Goal: Task Accomplishment & Management: Complete application form

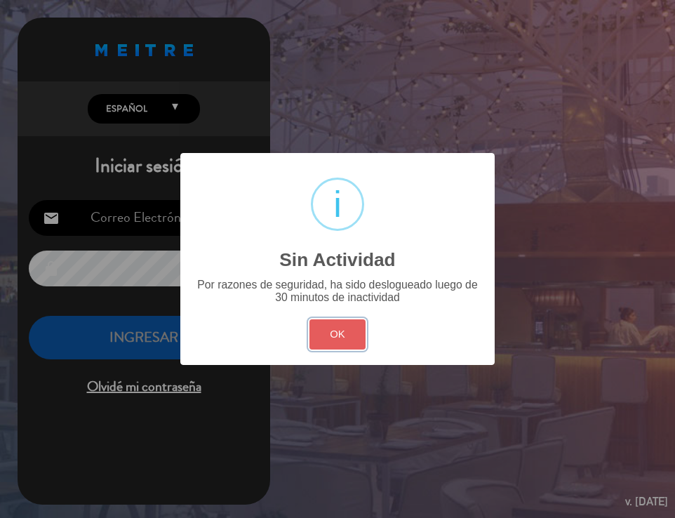
drag, startPoint x: 351, startPoint y: 335, endPoint x: 324, endPoint y: 315, distance: 34.1
click at [350, 335] on button "OK" at bounding box center [338, 334] width 57 height 30
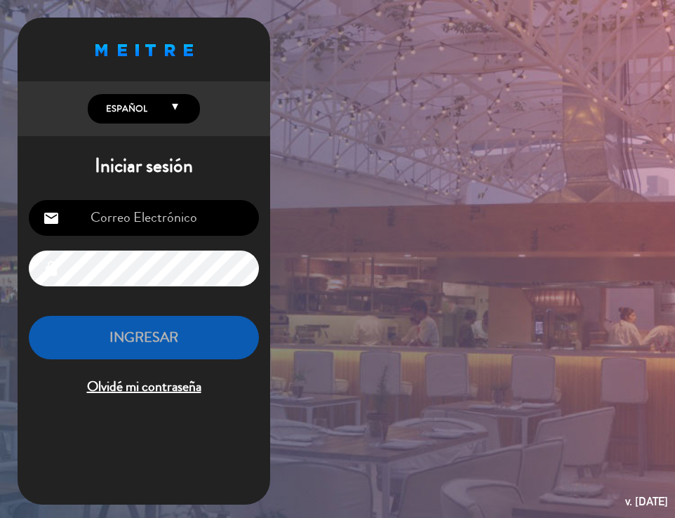
click at [177, 232] on input "email" at bounding box center [144, 218] width 230 height 36
type input "[EMAIL_ADDRESS][DOMAIN_NAME]"
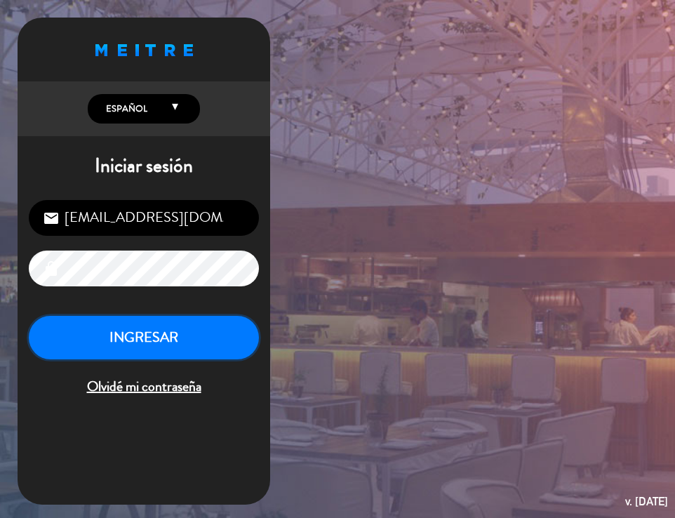
drag, startPoint x: 119, startPoint y: 337, endPoint x: 107, endPoint y: 286, distance: 51.9
click at [119, 338] on button "INGRESAR" at bounding box center [144, 338] width 230 height 44
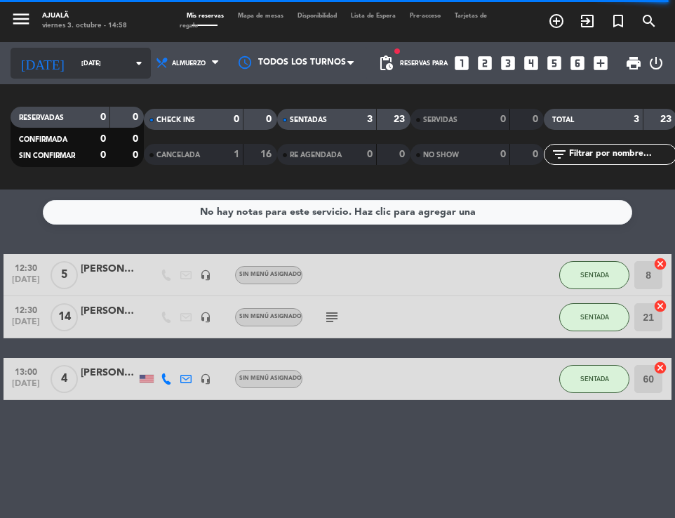
click at [74, 66] on input "[DATE]" at bounding box center [118, 64] width 88 height 22
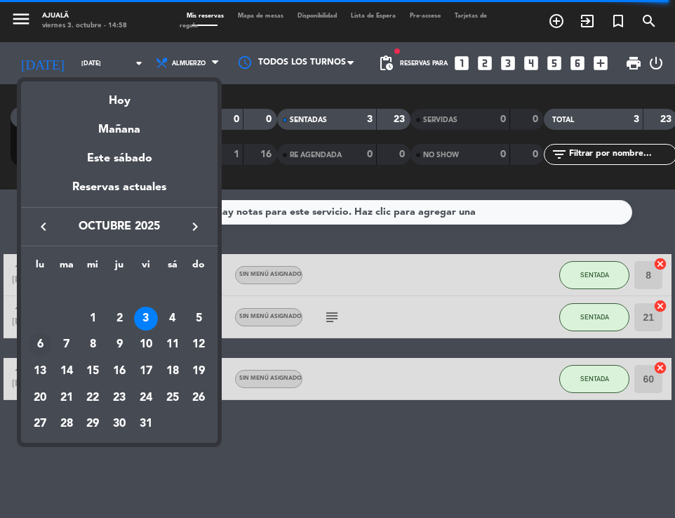
click at [35, 344] on div "6" at bounding box center [40, 345] width 24 height 24
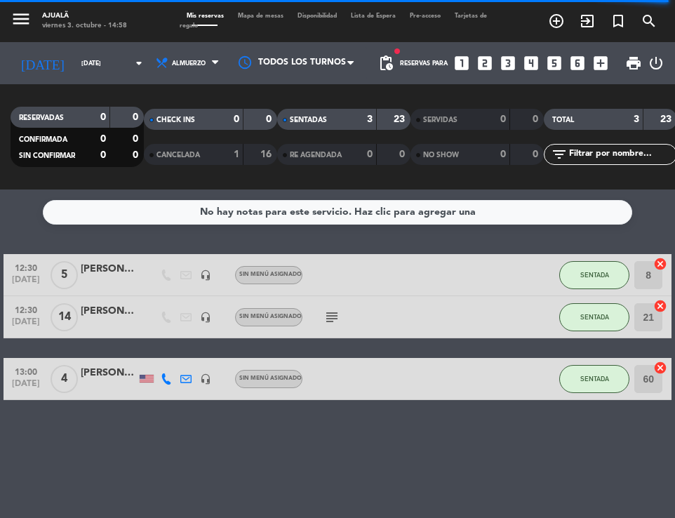
type input "[DATE]"
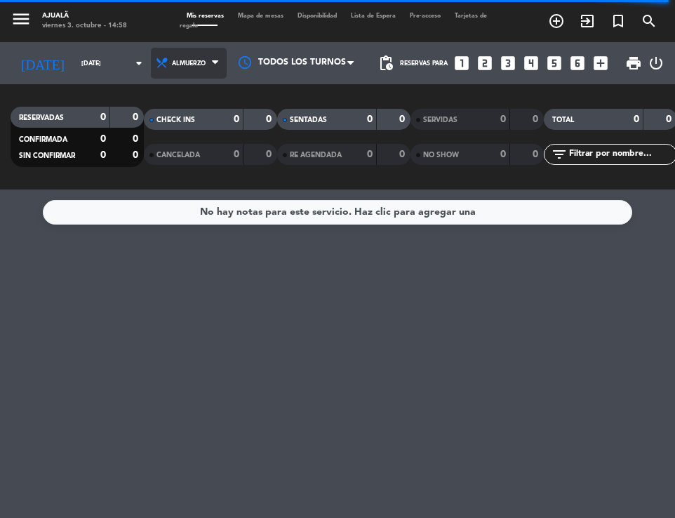
click at [185, 64] on span "Almuerzo" at bounding box center [189, 63] width 76 height 31
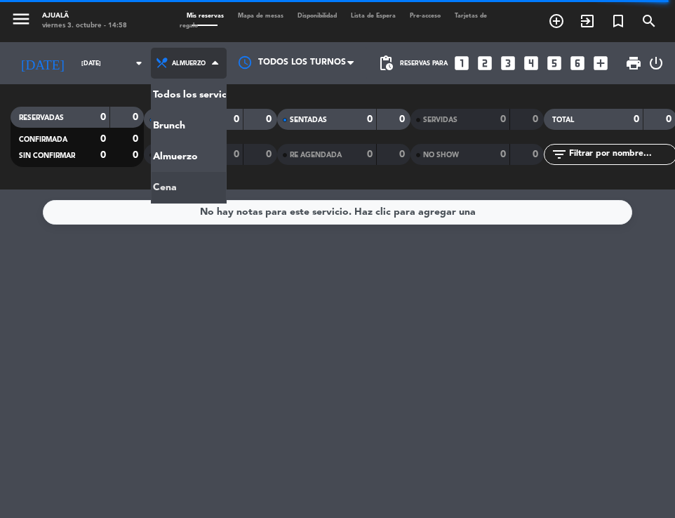
click at [166, 178] on div "menu Ajualä [DATE] 3. octubre - 14:58 Mis reservas Mapa de mesas Disponibilidad…" at bounding box center [337, 94] width 675 height 189
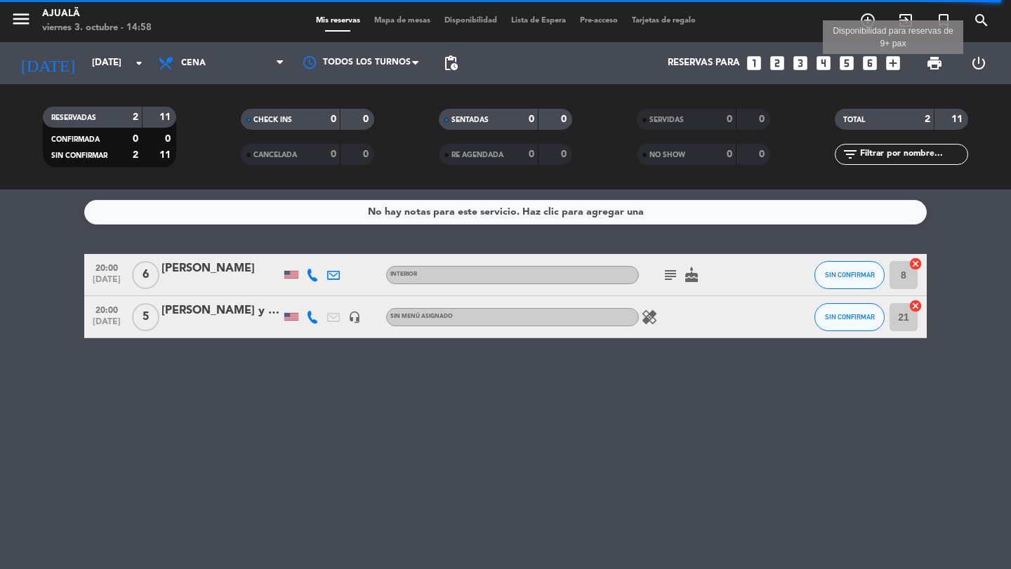
click at [893, 67] on icon "add_box" at bounding box center [893, 63] width 18 height 18
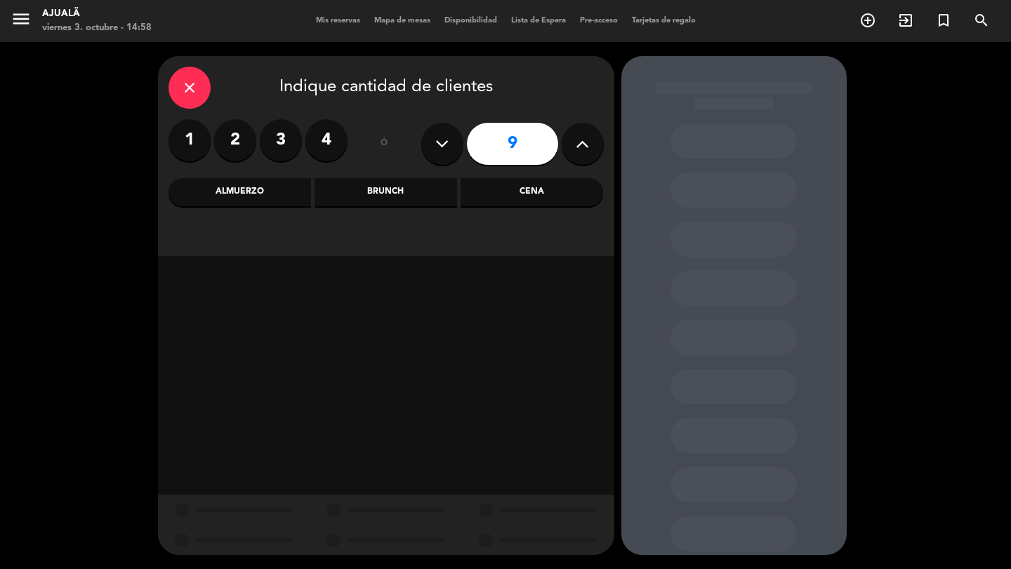
click at [448, 146] on icon at bounding box center [441, 143] width 13 height 21
type input "7"
click at [494, 198] on div "Cena" at bounding box center [531, 192] width 142 height 28
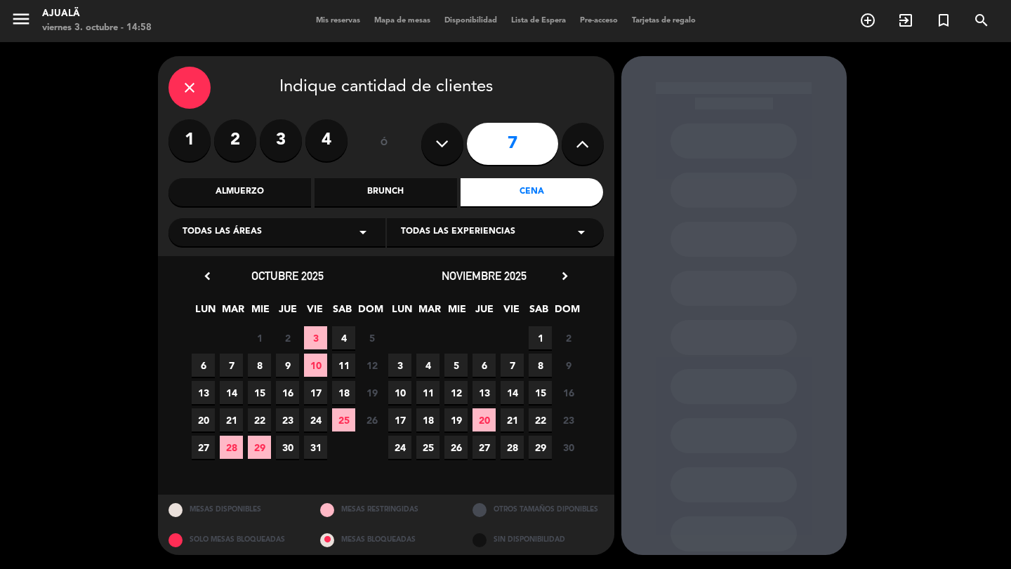
click at [201, 372] on span "6" at bounding box center [203, 365] width 23 height 23
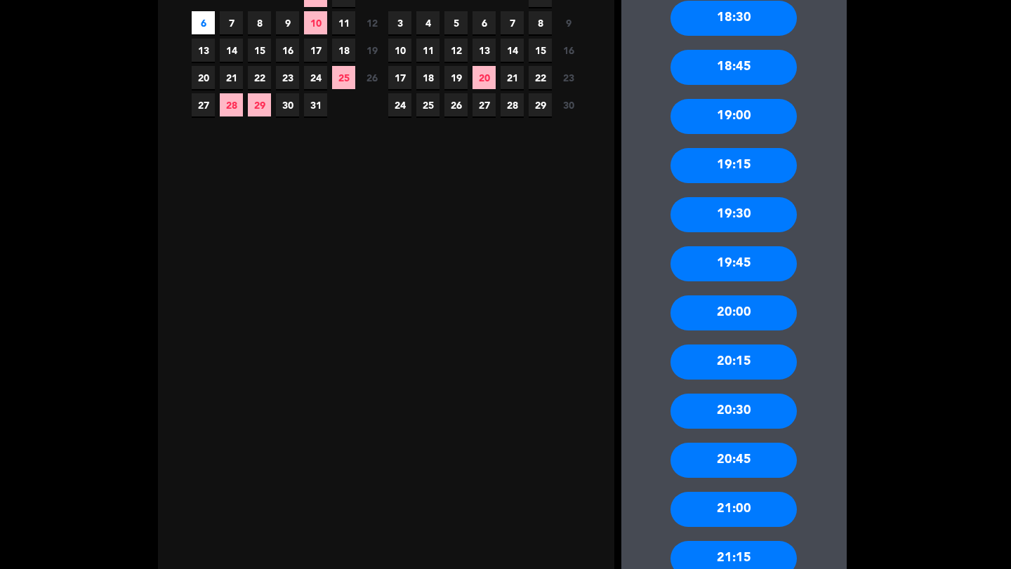
scroll to position [350, 0]
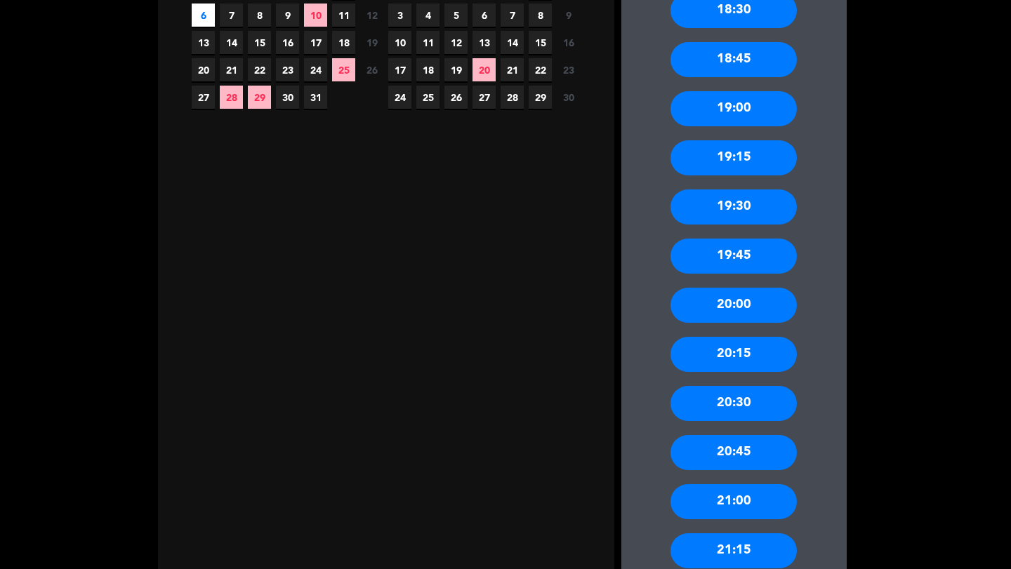
click at [748, 406] on div "20:30" at bounding box center [733, 403] width 126 height 35
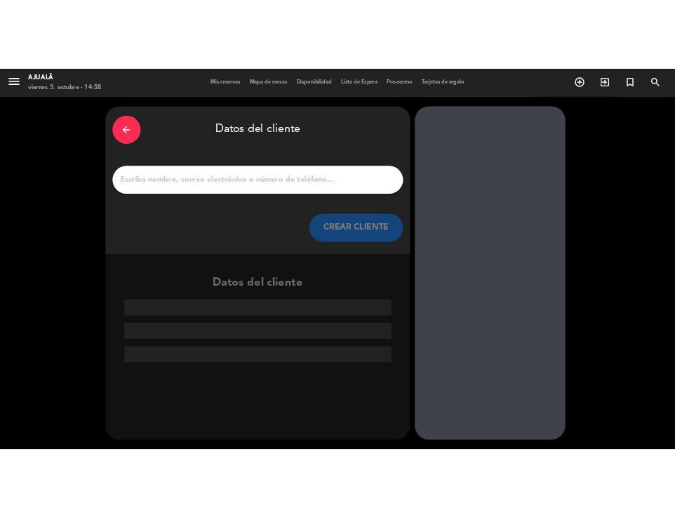
scroll to position [0, 0]
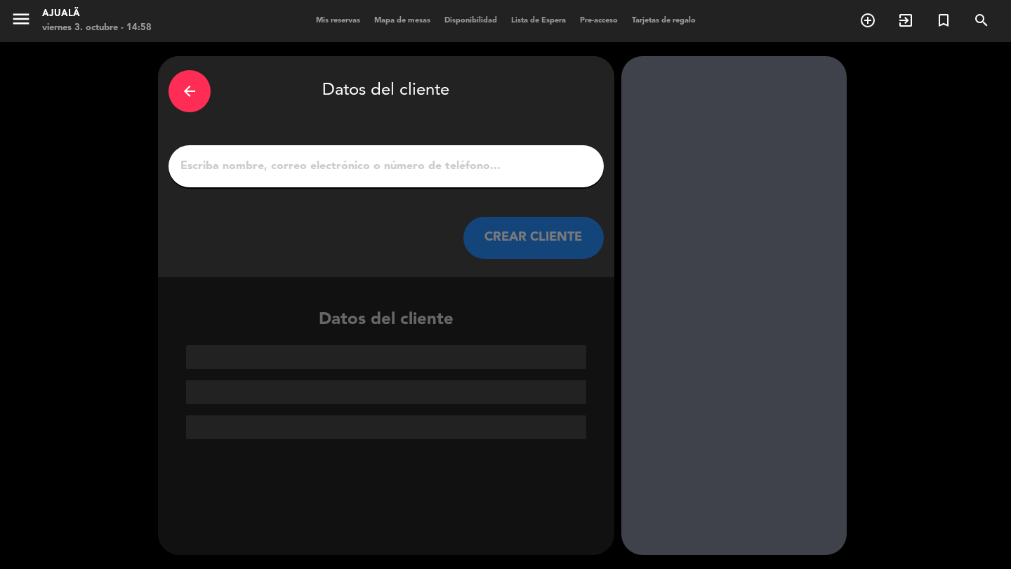
click at [367, 170] on input "1" at bounding box center [386, 167] width 414 height 20
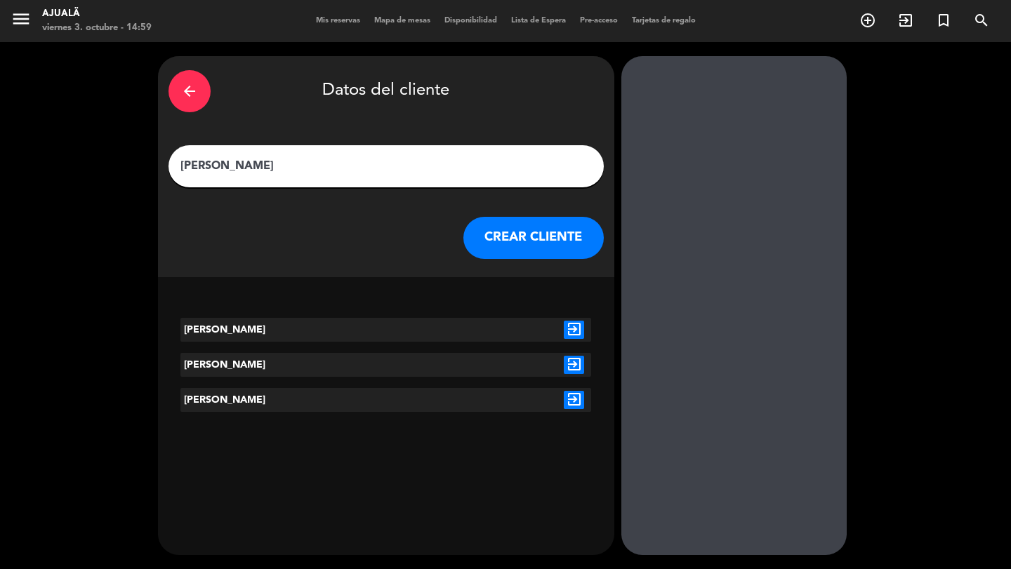
type input "[PERSON_NAME]"
click at [568, 402] on icon "exit_to_app" at bounding box center [574, 400] width 20 height 18
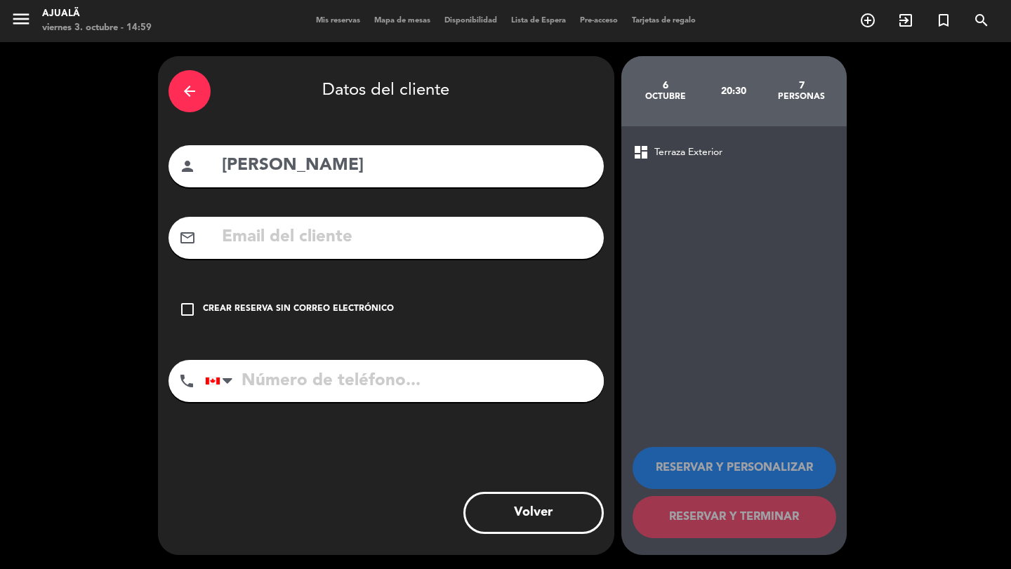
click at [337, 247] on input "text" at bounding box center [406, 237] width 373 height 29
paste input "[EMAIL_ADDRESS][DOMAIN_NAME]"
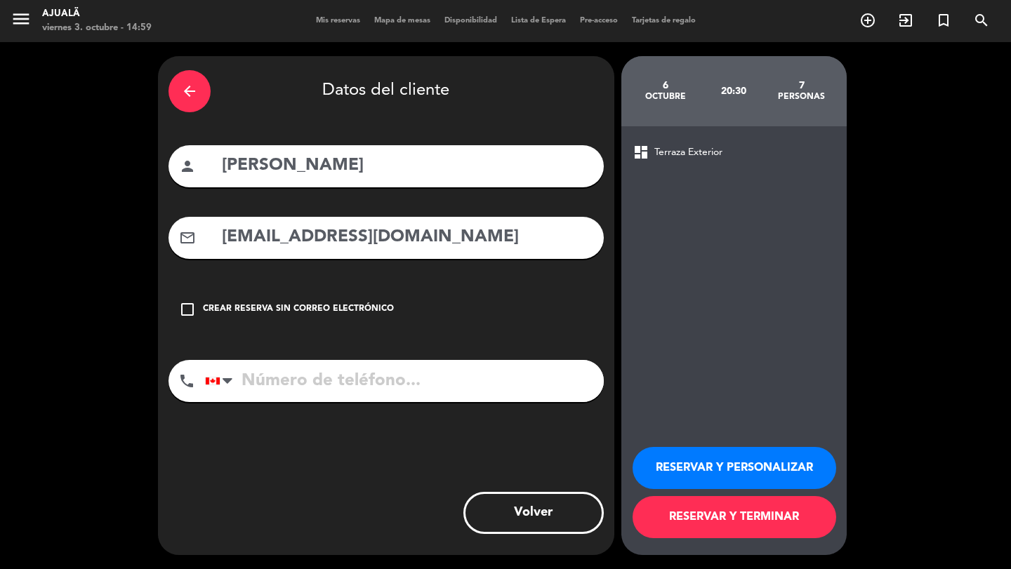
type input "[EMAIL_ADDRESS][DOMAIN_NAME]"
click at [774, 470] on button "RESERVAR Y PERSONALIZAR" at bounding box center [734, 468] width 204 height 42
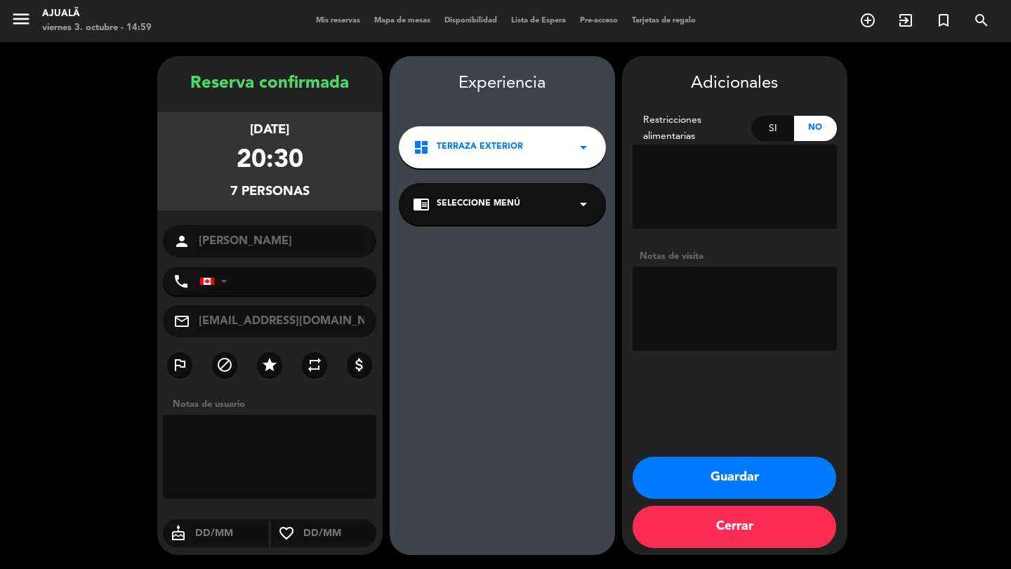
click at [524, 138] on div "dashboard Terraza Exterior arrow_drop_down" at bounding box center [502, 147] width 207 height 42
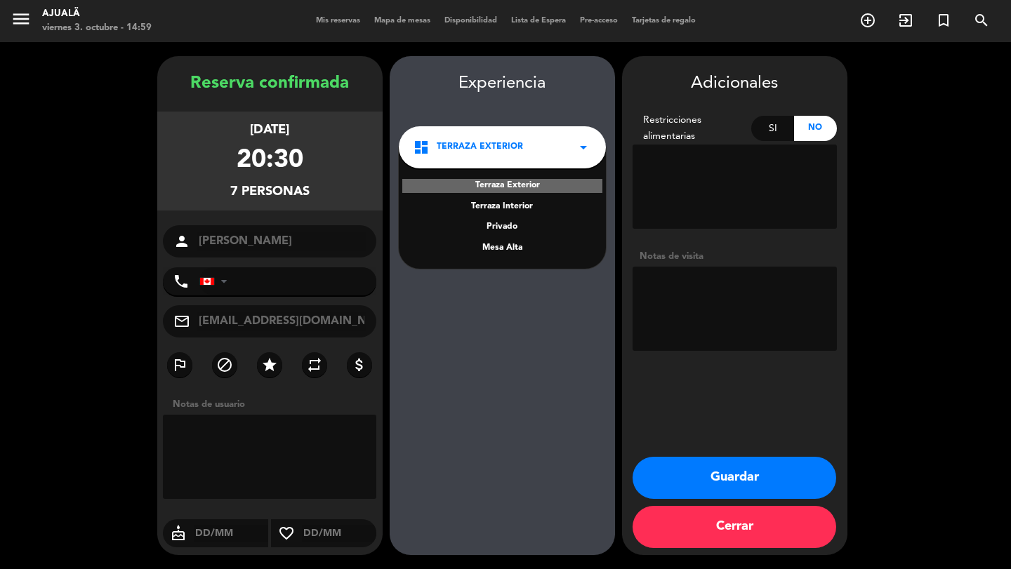
click at [546, 109] on div "Experiencia dashboard Terraza Exterior arrow_drop_down Terraza Exterior Terraza…" at bounding box center [502, 319] width 225 height 499
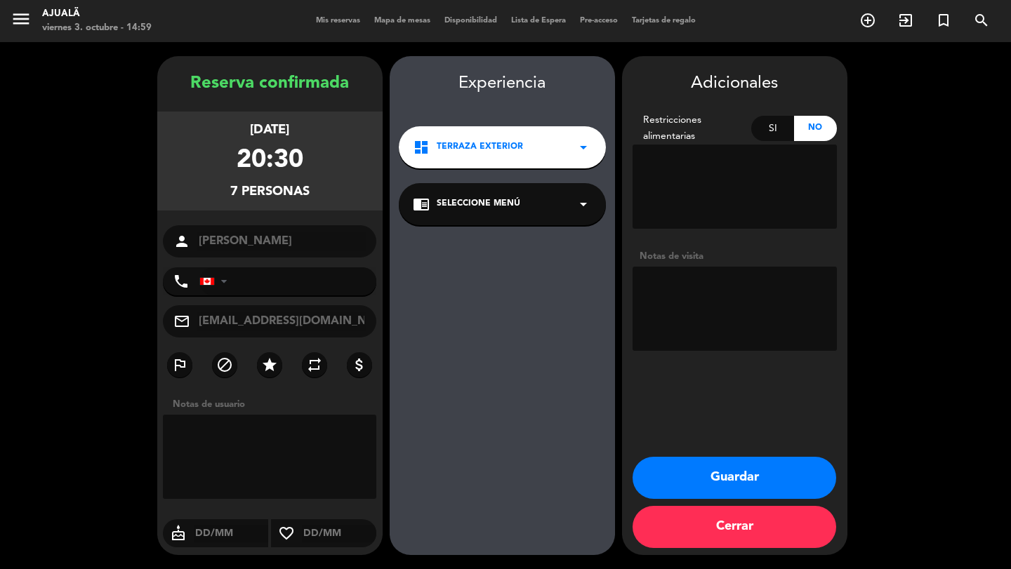
click at [232, 443] on textarea at bounding box center [270, 457] width 214 height 84
type textarea "p"
click at [277, 367] on icon "star" at bounding box center [269, 365] width 17 height 17
click at [262, 437] on textarea at bounding box center [270, 457] width 214 height 84
click at [233, 430] on textarea at bounding box center [270, 457] width 214 height 84
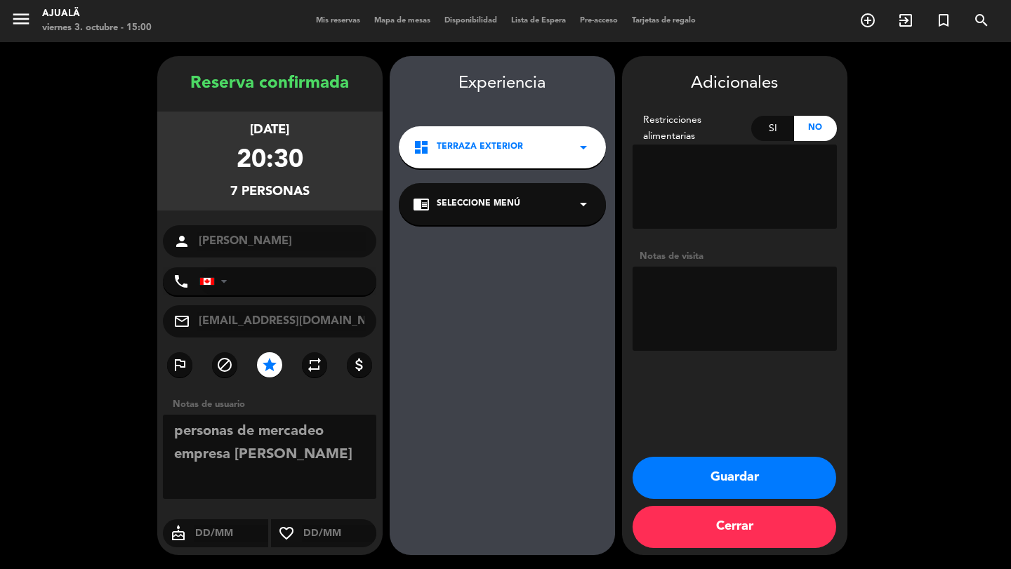
type textarea "personas de mercadeo empresa [PERSON_NAME]"
click at [779, 482] on button "Guardar" at bounding box center [734, 478] width 204 height 42
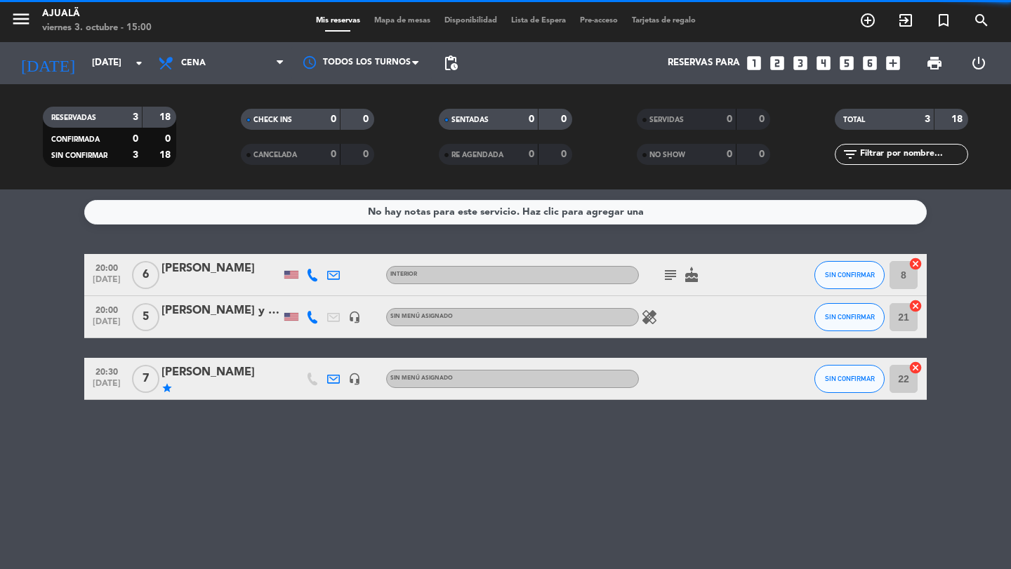
click at [687, 274] on icon "cake" at bounding box center [691, 275] width 17 height 17
click at [670, 274] on icon "subject" at bounding box center [670, 275] width 17 height 17
